Goal: Task Accomplishment & Management: Manage account settings

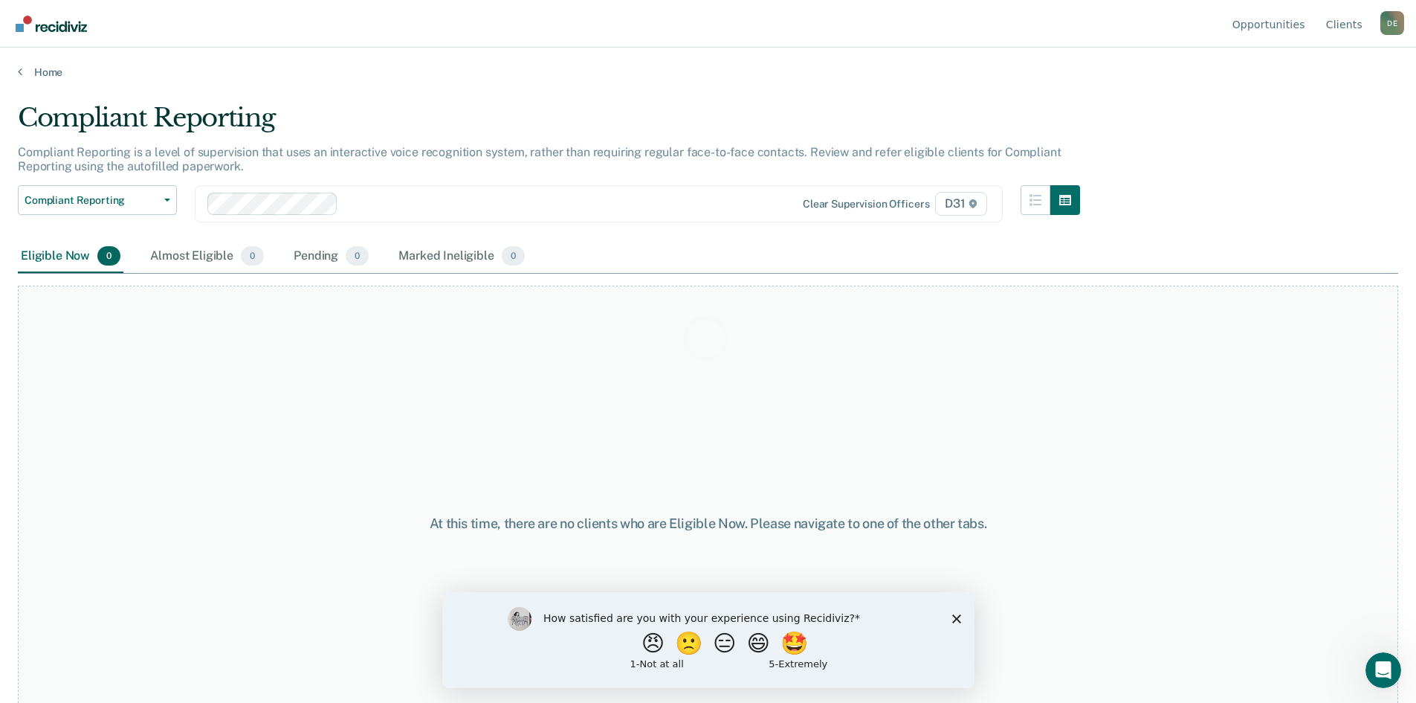
click at [961, 616] on div "How satisfied are you with your experience using Recidiviz? 😠 🙁 😑 😄 🤩 1 - Not a…" at bounding box center [708, 639] width 532 height 96
click at [958, 617] on icon "Close survey" at bounding box center [956, 617] width 9 height 9
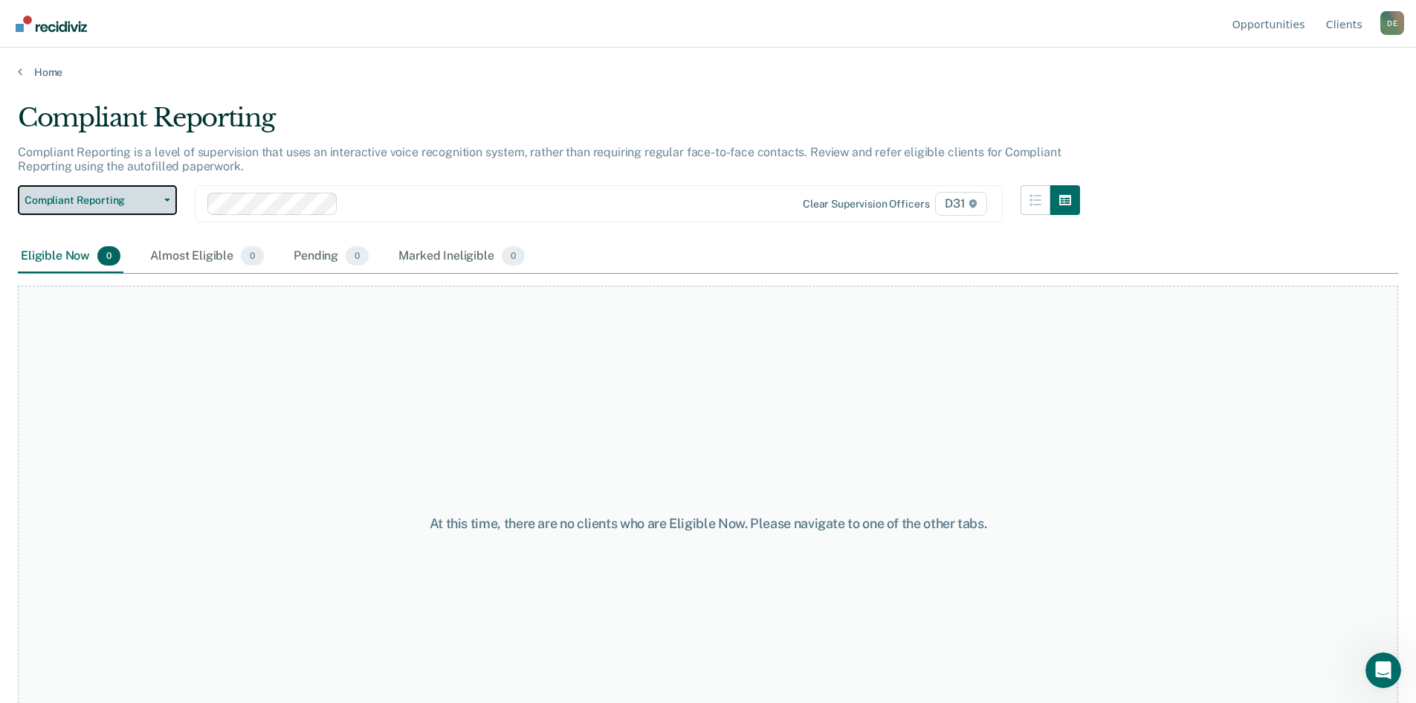
click at [144, 208] on button "Compliant Reporting" at bounding box center [97, 200] width 159 height 30
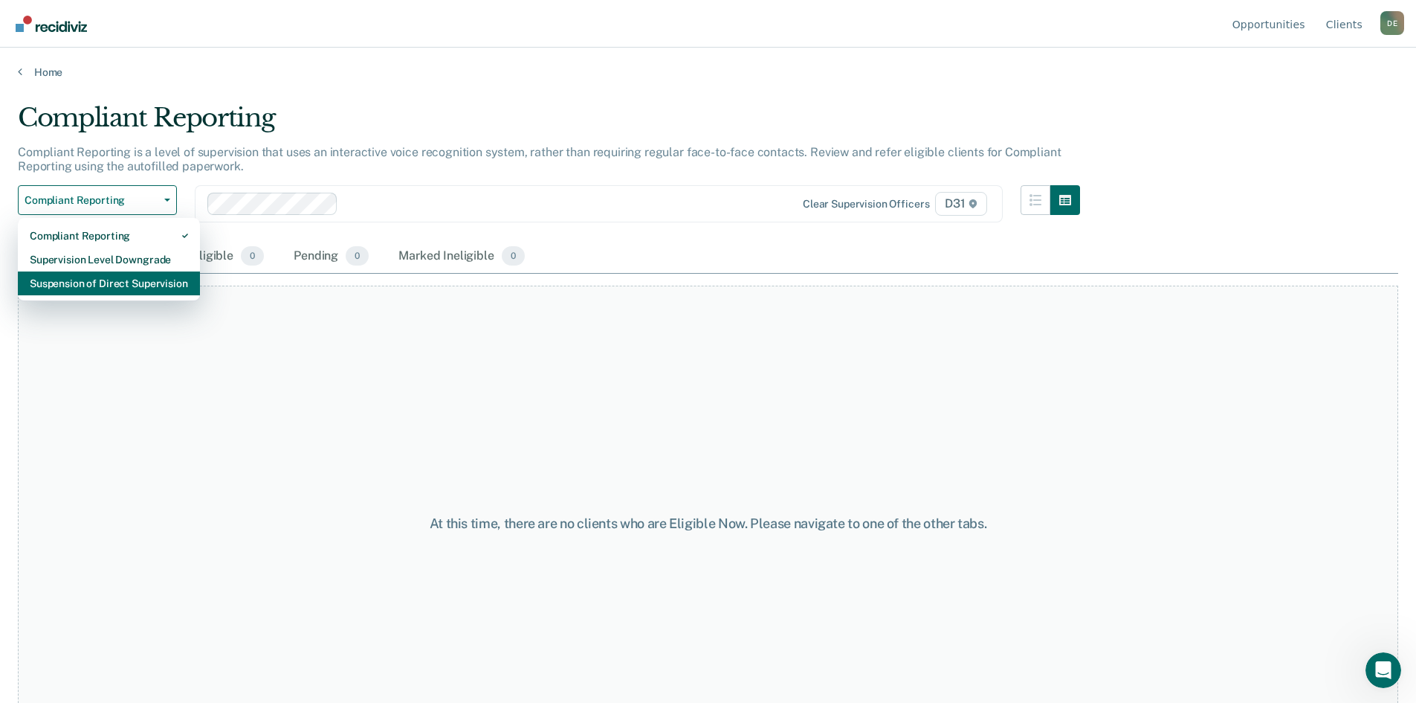
click at [118, 288] on div "Suspension of Direct Supervision" at bounding box center [109, 283] width 158 height 24
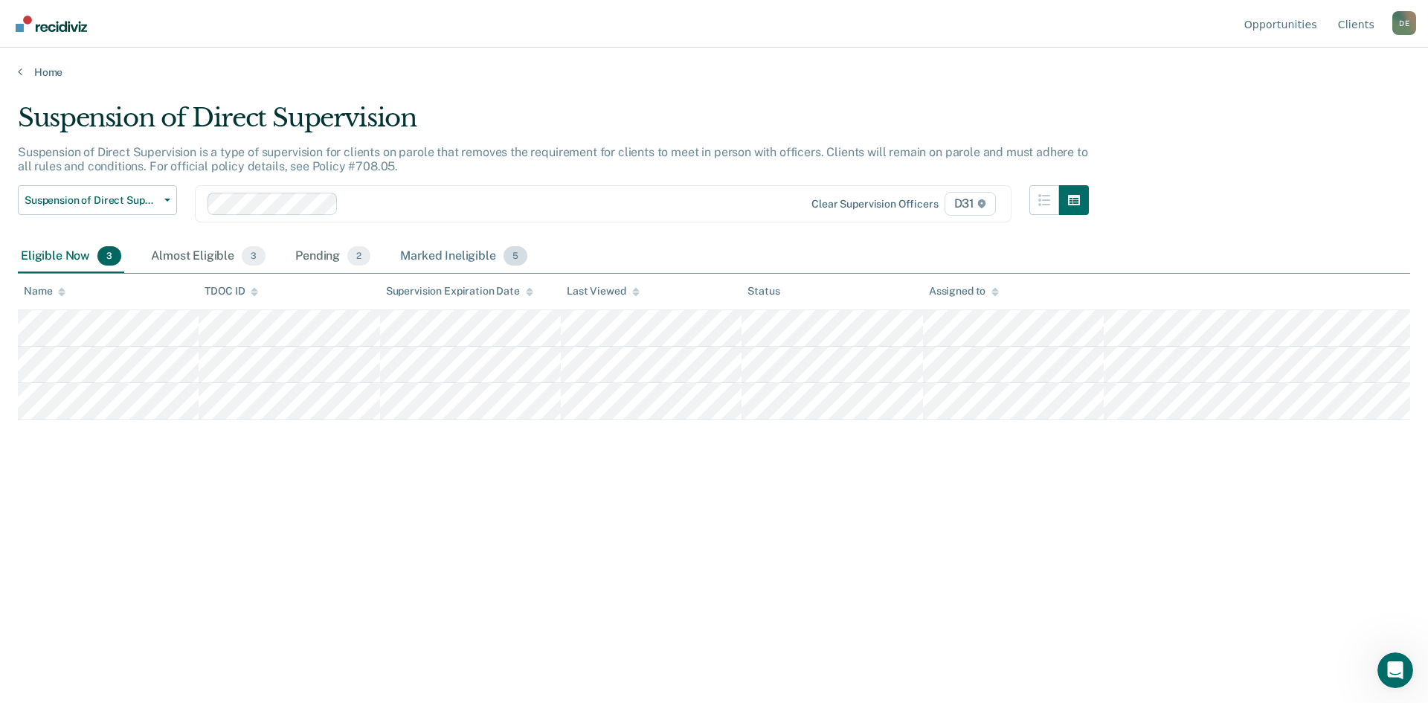
click at [483, 252] on div "Marked Ineligible 5" at bounding box center [463, 256] width 133 height 33
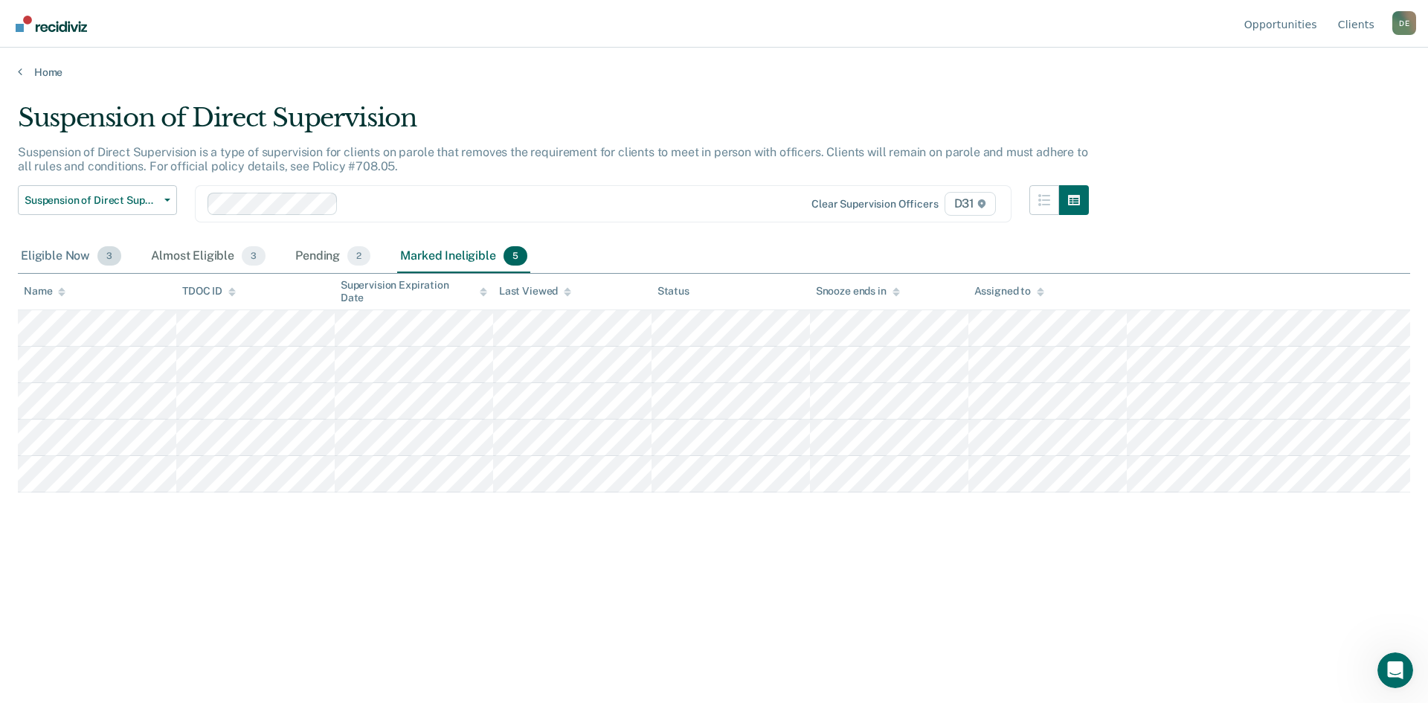
click at [68, 251] on div "Eligible Now 3" at bounding box center [71, 256] width 106 height 33
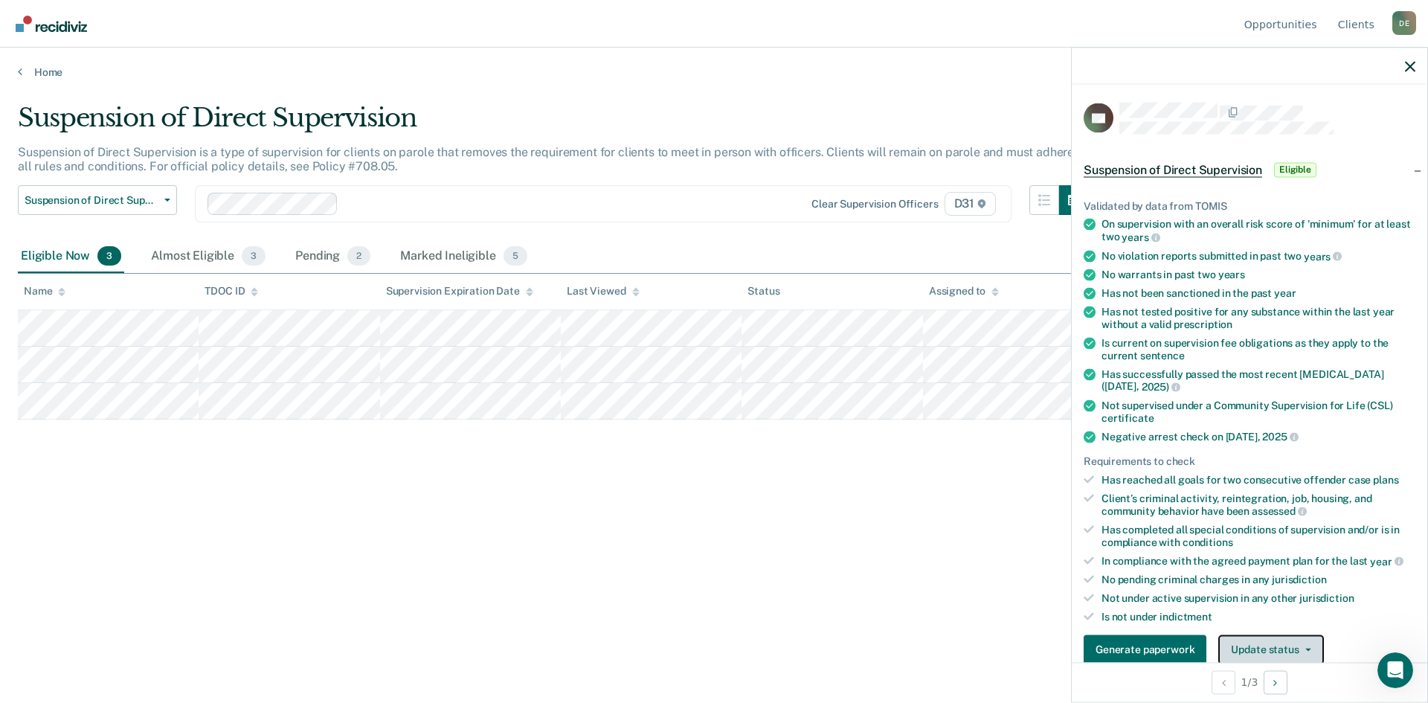
click at [1254, 642] on button "Update status" at bounding box center [1270, 649] width 105 height 30
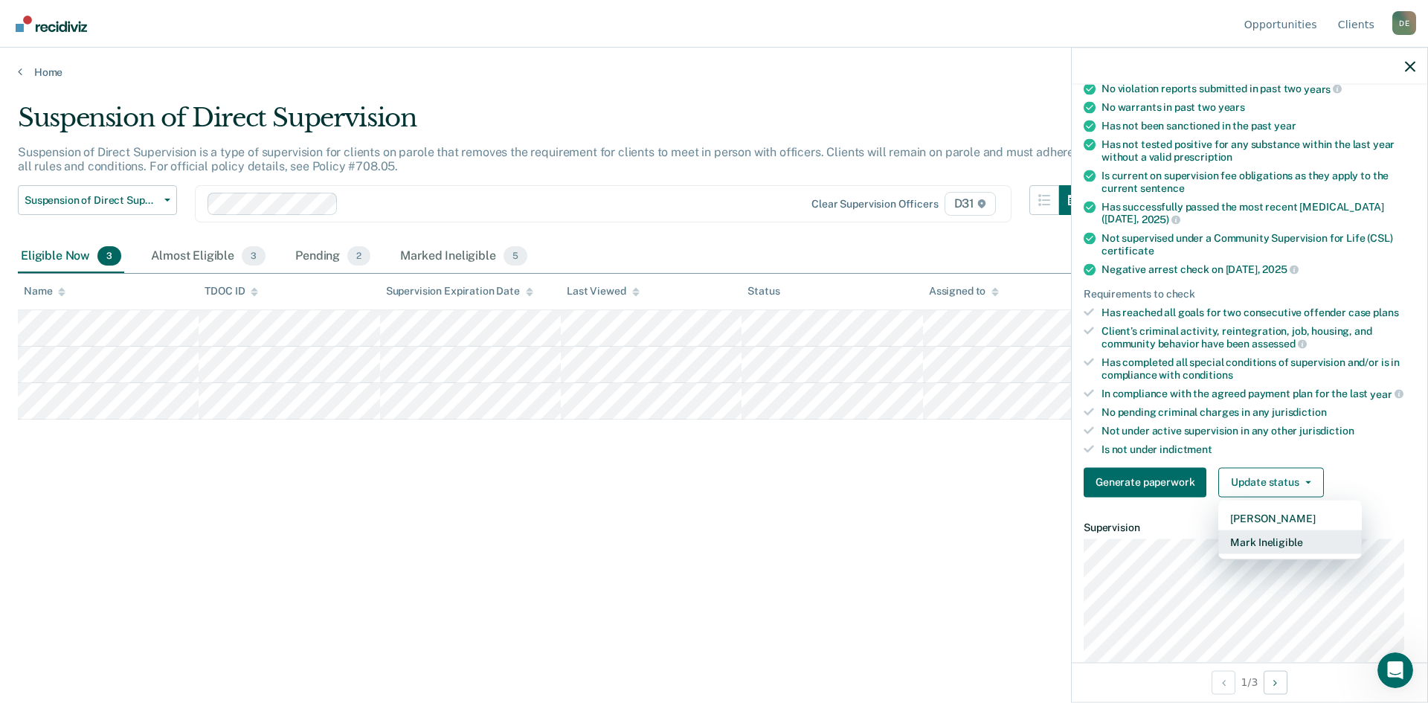
click at [1253, 535] on button "Mark Ineligible" at bounding box center [1290, 541] width 144 height 24
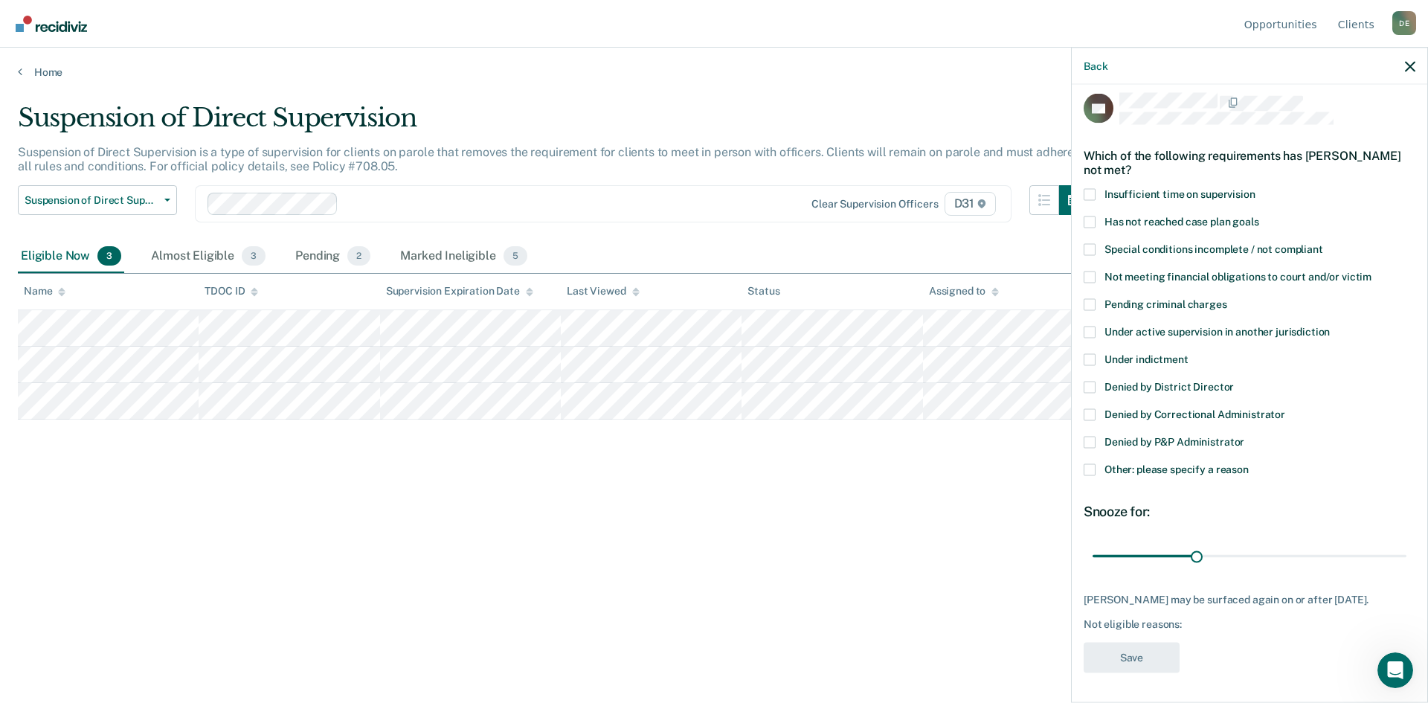
scroll to position [21, 0]
click at [1088, 463] on span at bounding box center [1089, 469] width 12 height 12
click at [1248, 463] on input "Other: please specify a reason" at bounding box center [1248, 463] width 0 height 0
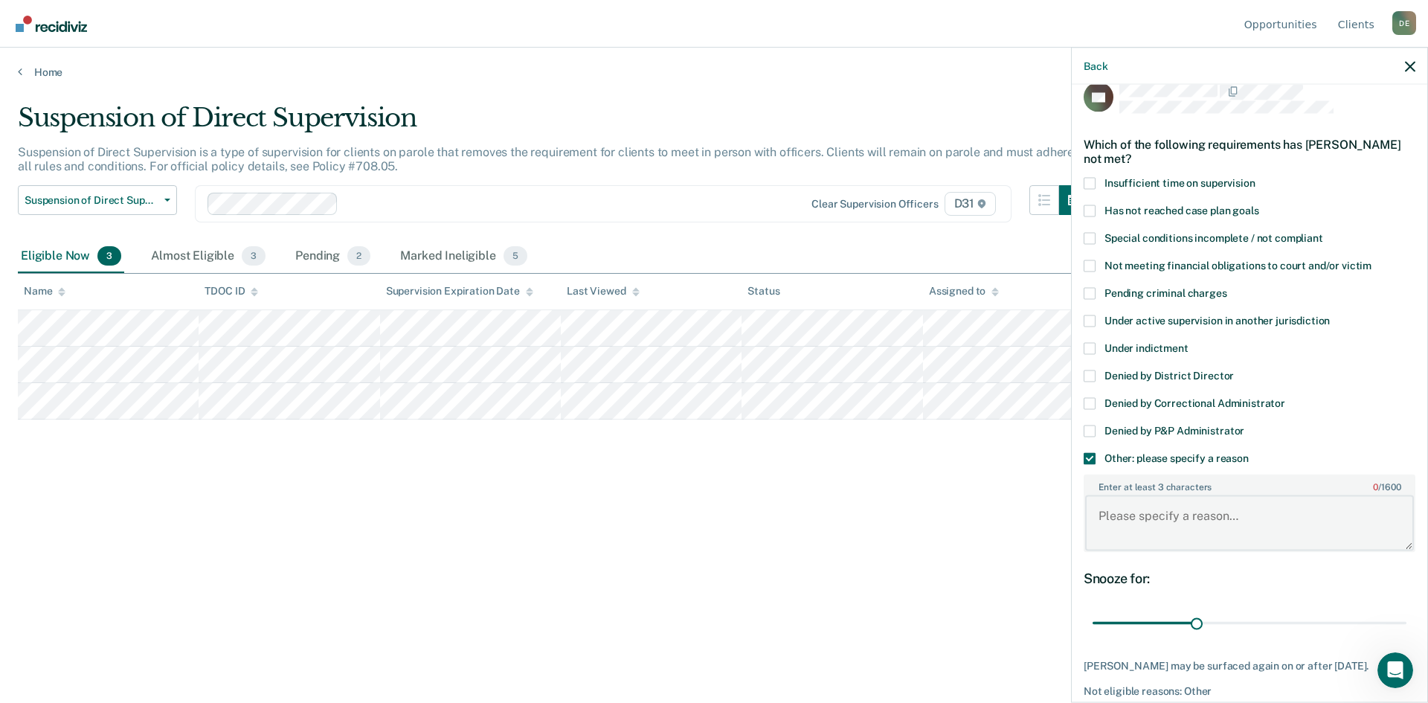
click at [1179, 520] on textarea "Enter at least 3 characters 0 / 1600" at bounding box center [1249, 522] width 329 height 55
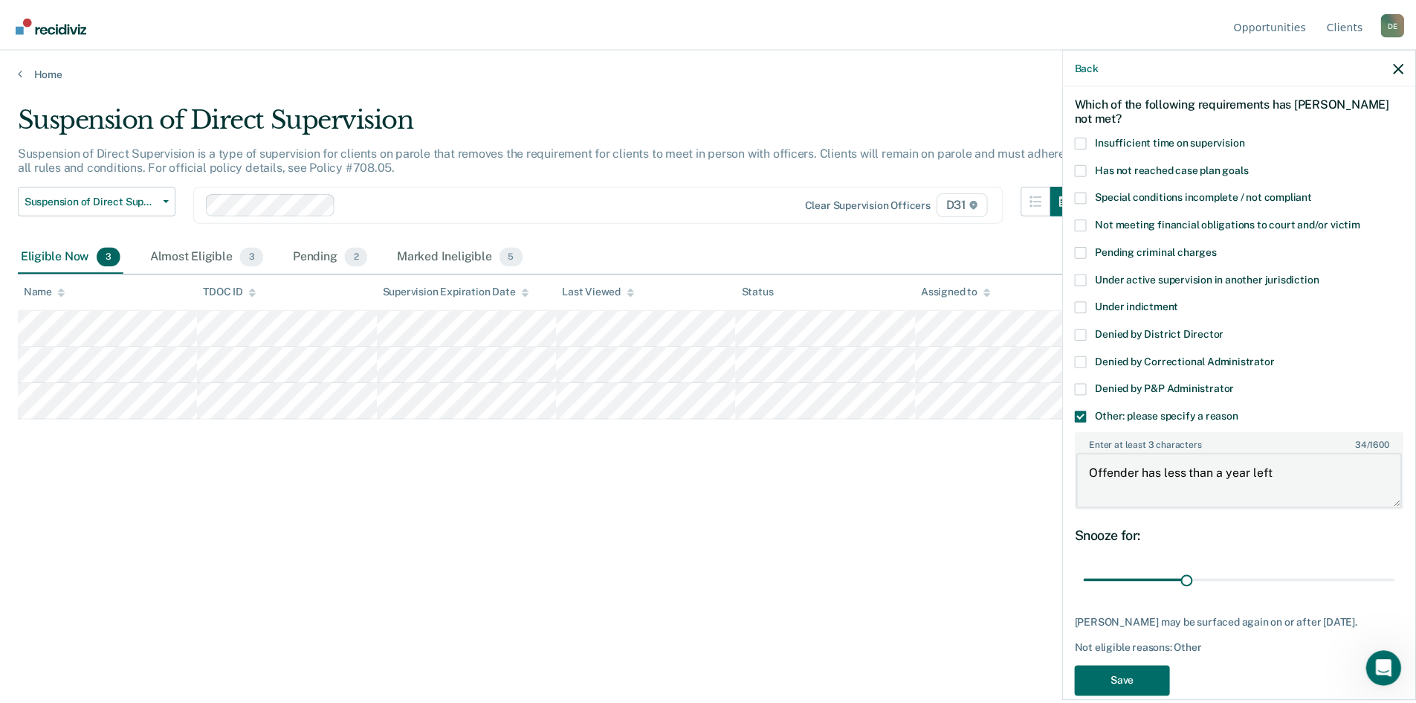
scroll to position [99, 0]
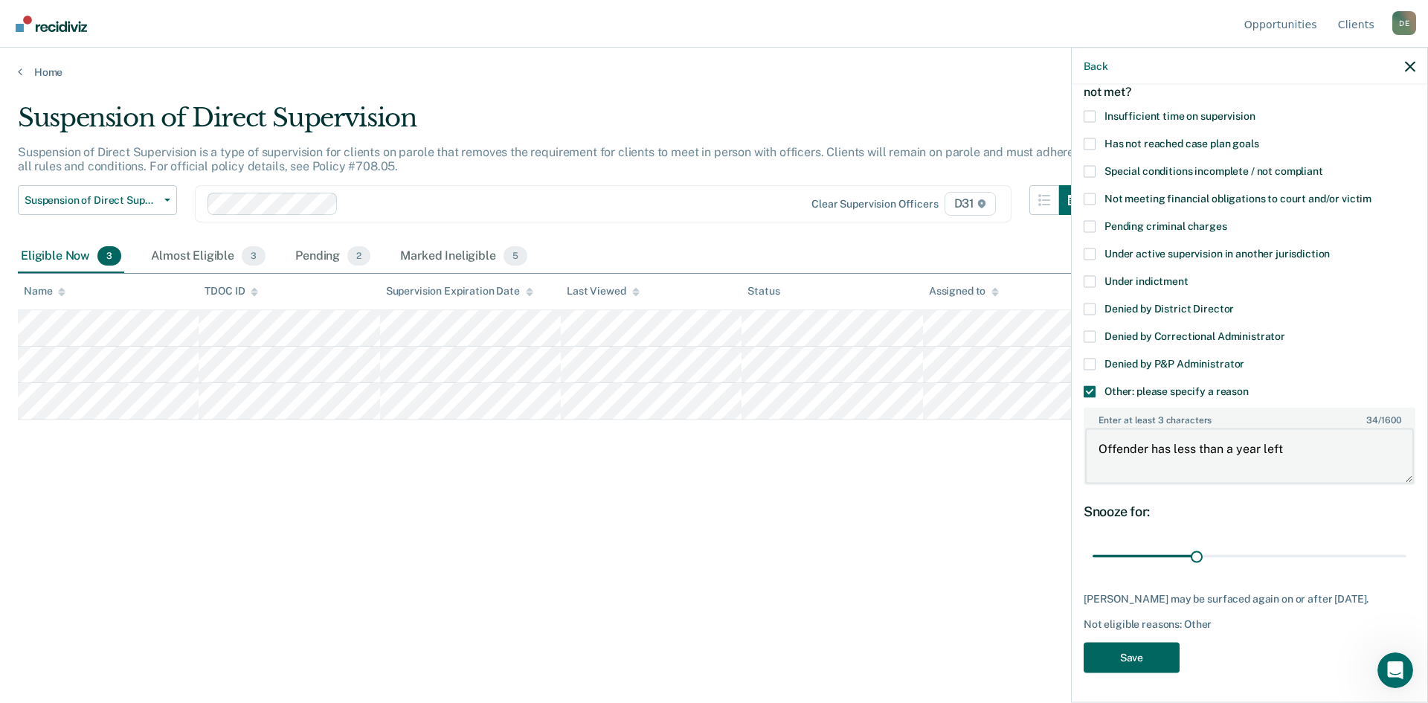
type textarea "Offender has less than a year left"
click at [1101, 659] on button "Save" at bounding box center [1131, 657] width 96 height 30
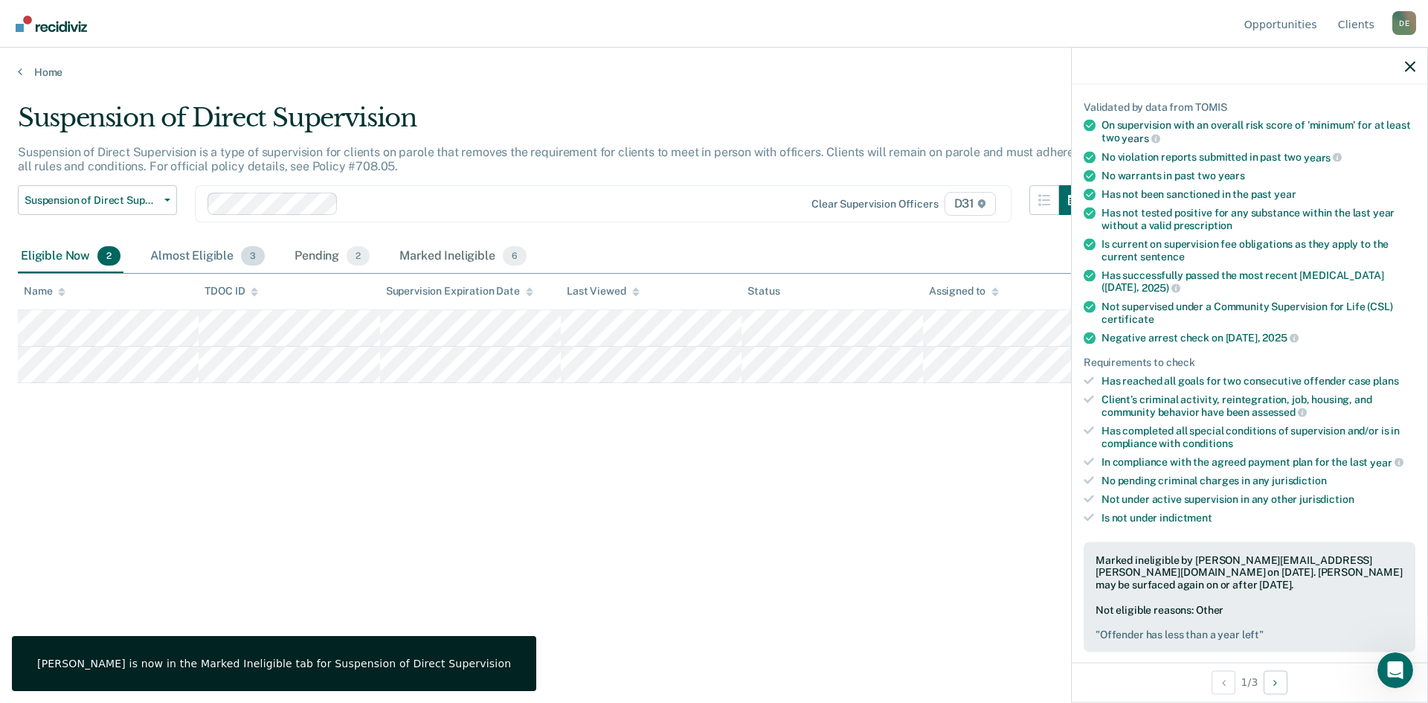
click at [206, 259] on div "Almost Eligible 3" at bounding box center [207, 256] width 120 height 33
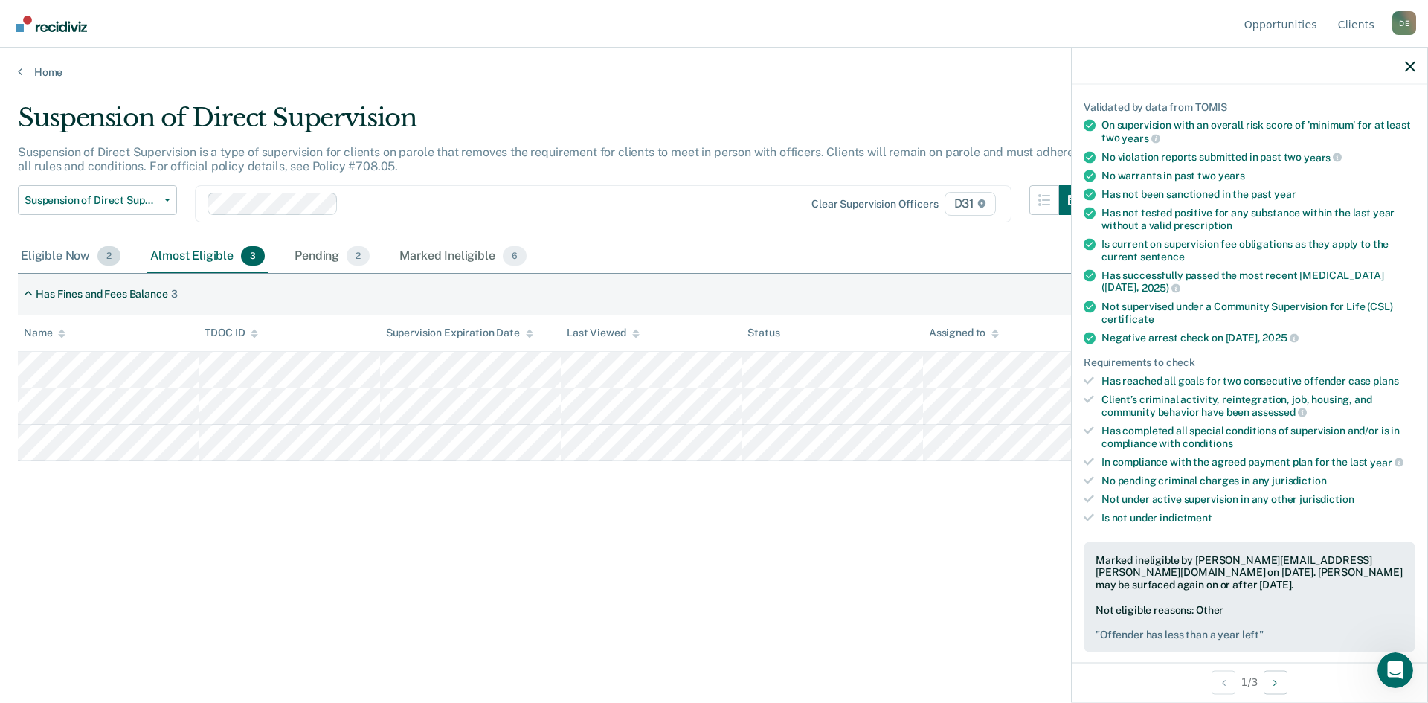
click at [64, 263] on div "Eligible Now 2" at bounding box center [71, 256] width 106 height 33
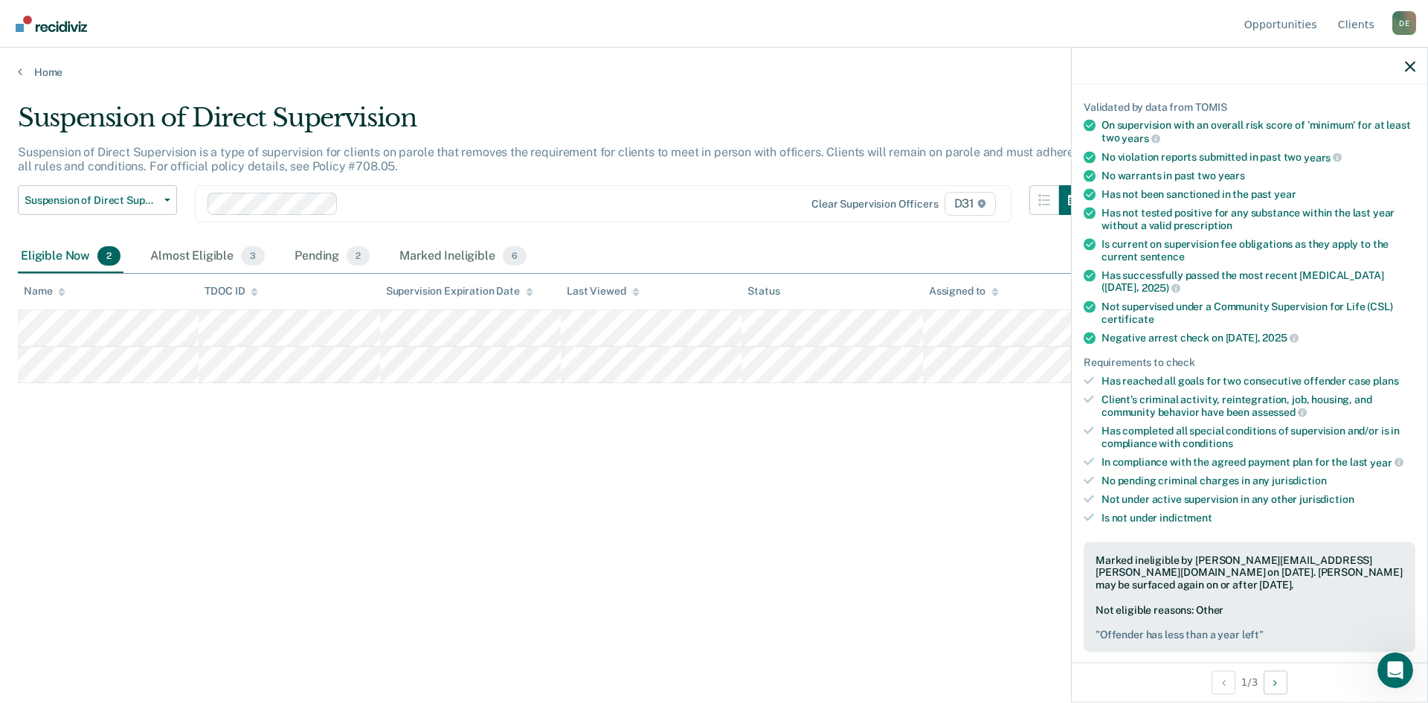
click at [15, 70] on div "Home" at bounding box center [714, 63] width 1428 height 31
click at [26, 77] on link "Home" at bounding box center [714, 71] width 1392 height 13
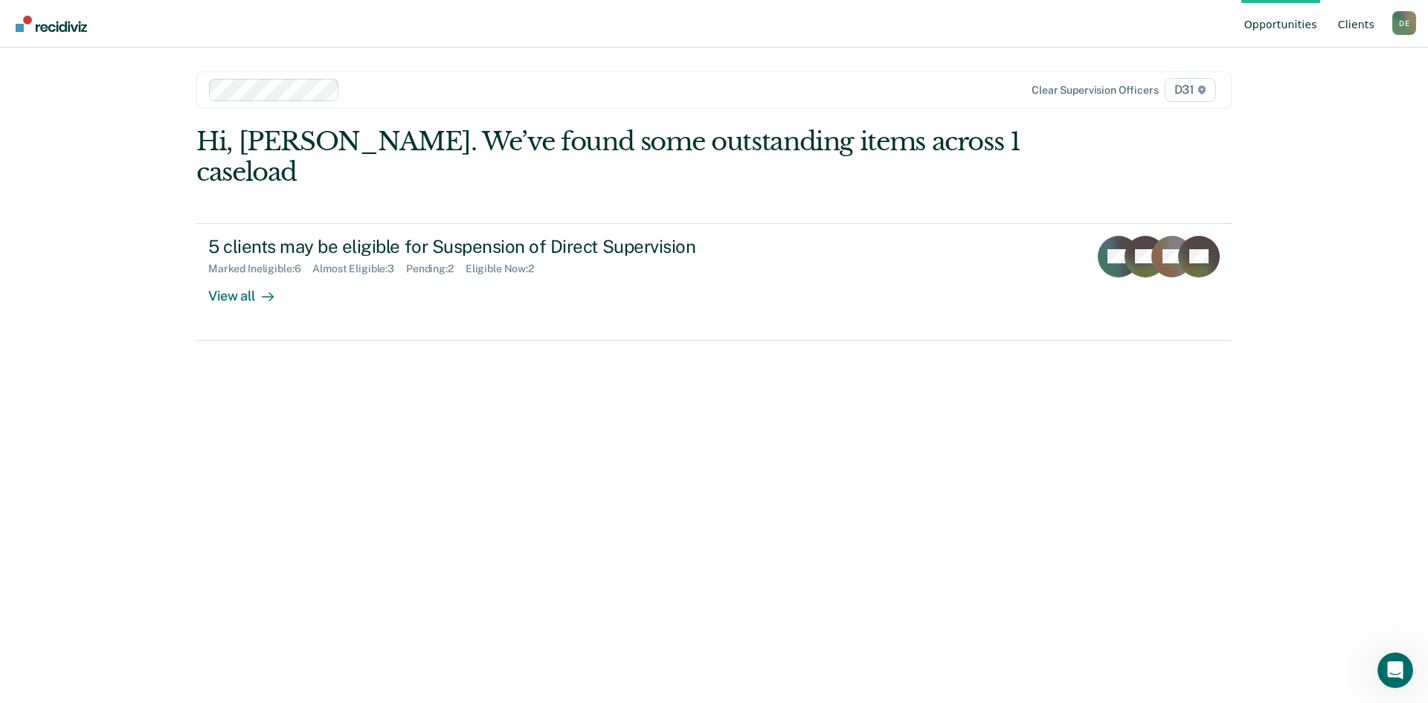
click at [1370, 27] on link "Client s" at bounding box center [1356, 24] width 42 height 48
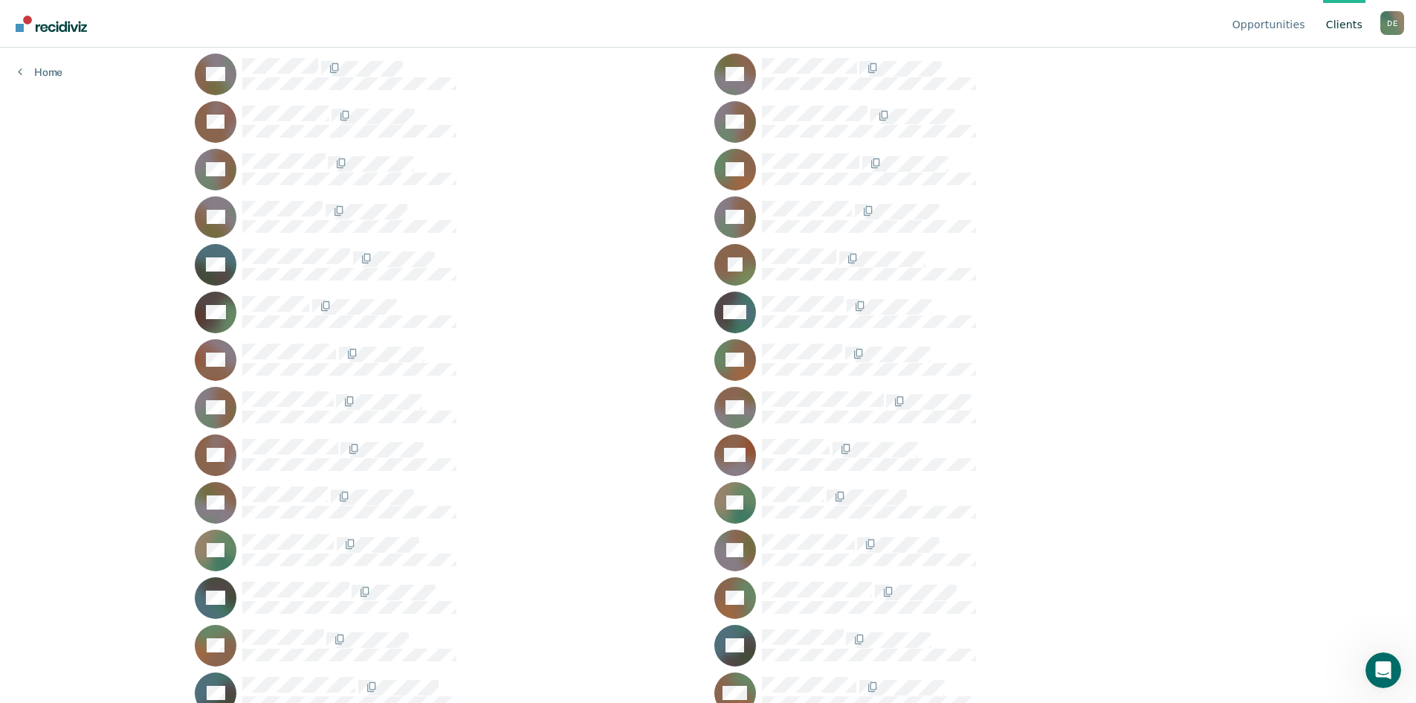
scroll to position [2882, 0]
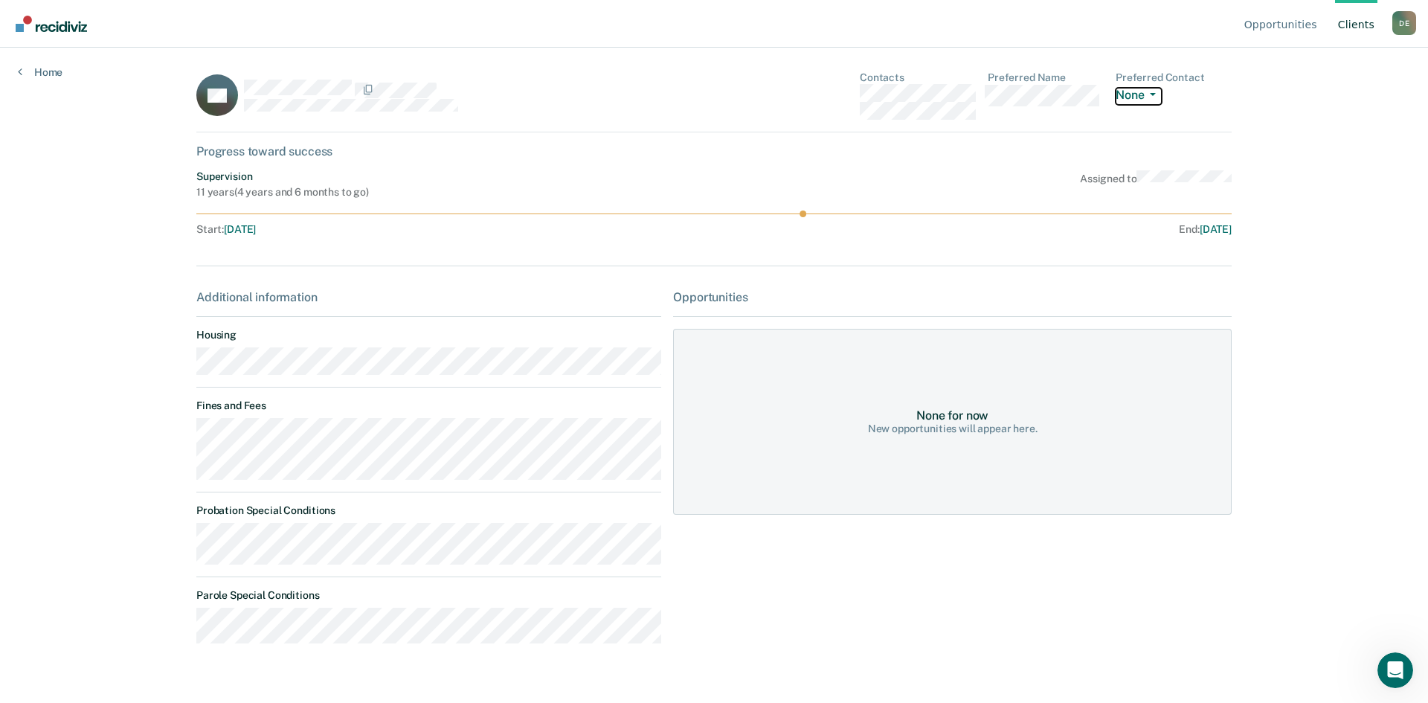
click at [1152, 91] on button "None" at bounding box center [1138, 96] width 46 height 17
click at [53, 74] on link "Home" at bounding box center [40, 71] width 45 height 13
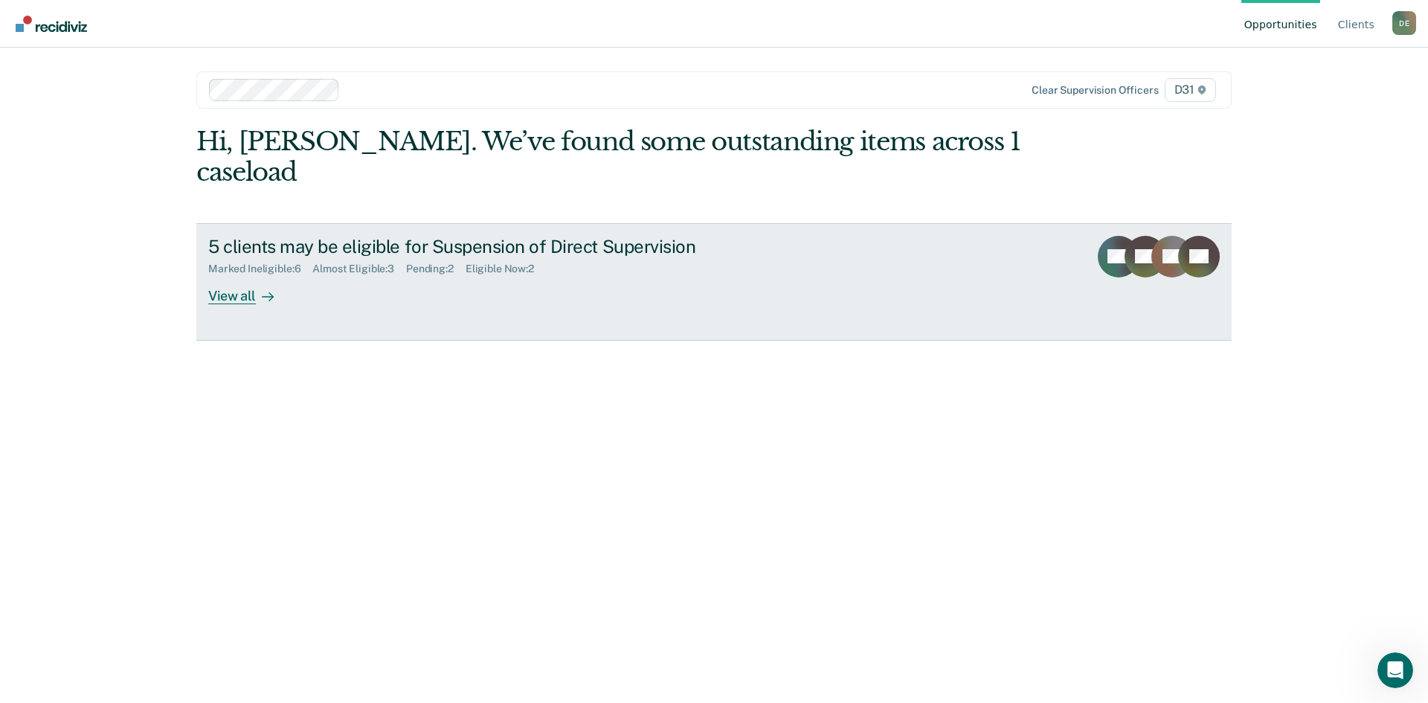
click at [268, 262] on div "Marked Ineligible : 6" at bounding box center [260, 268] width 104 height 13
